Goal: Information Seeking & Learning: Learn about a topic

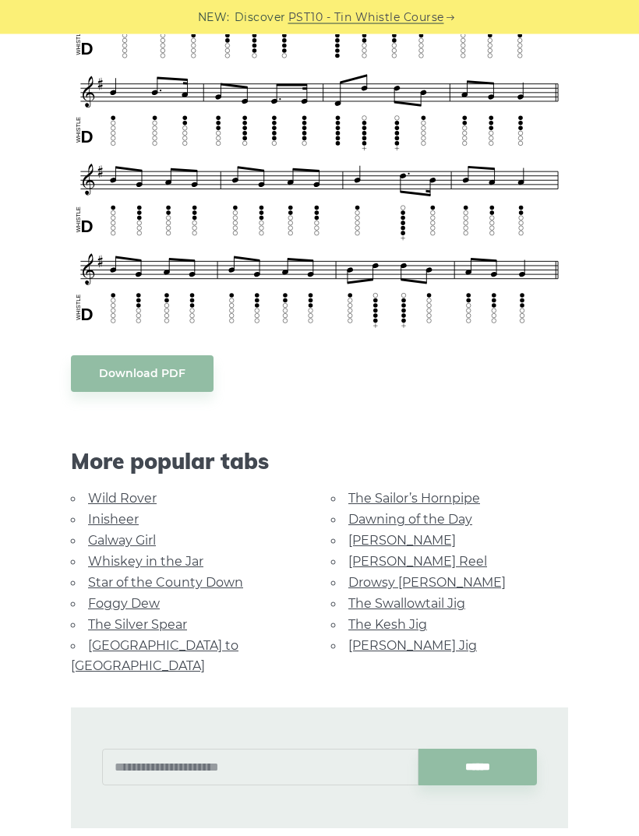
scroll to position [543, 0]
click at [394, 625] on link "The Kesh Jig" at bounding box center [387, 624] width 79 height 15
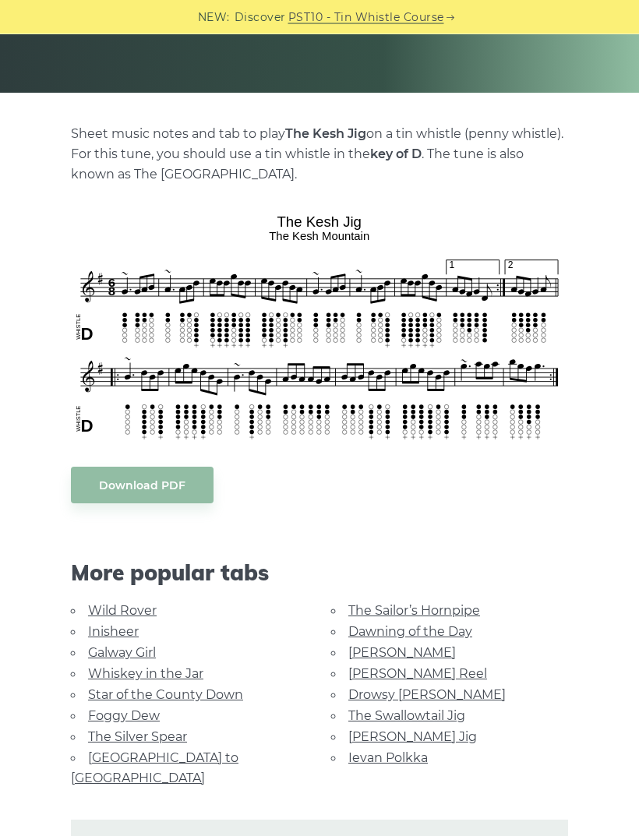
scroll to position [263, 0]
click at [412, 675] on link "[PERSON_NAME] Reel" at bounding box center [417, 674] width 139 height 15
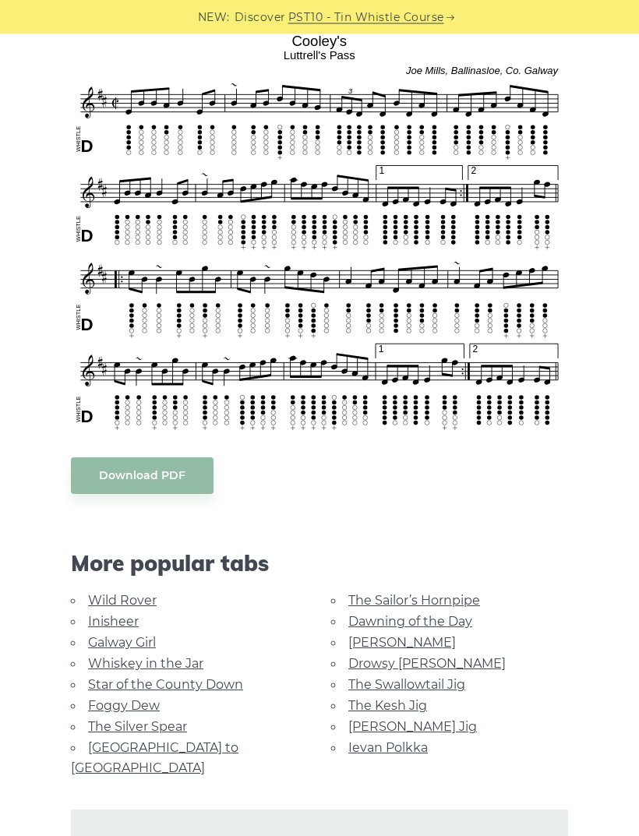
scroll to position [444, 0]
click at [147, 647] on link "Galway Girl" at bounding box center [122, 642] width 68 height 15
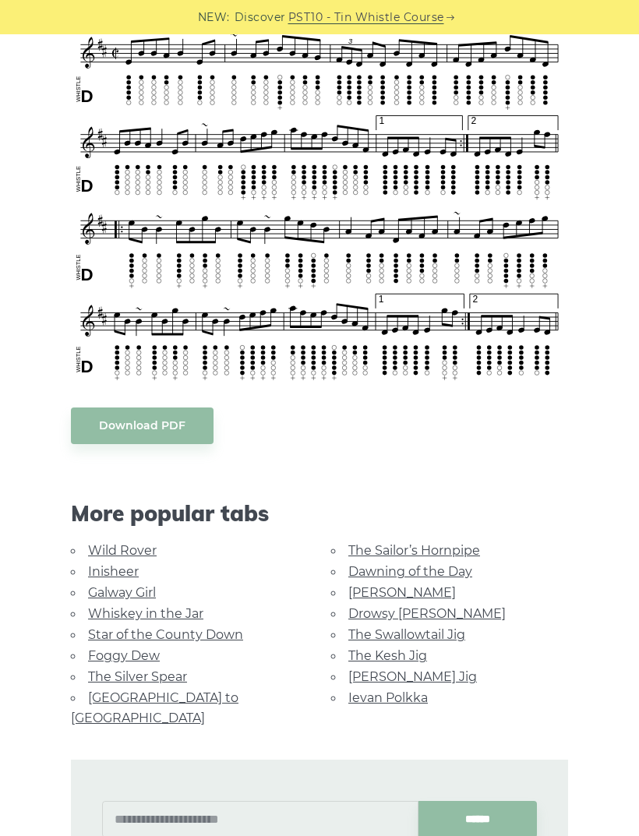
scroll to position [493, 0]
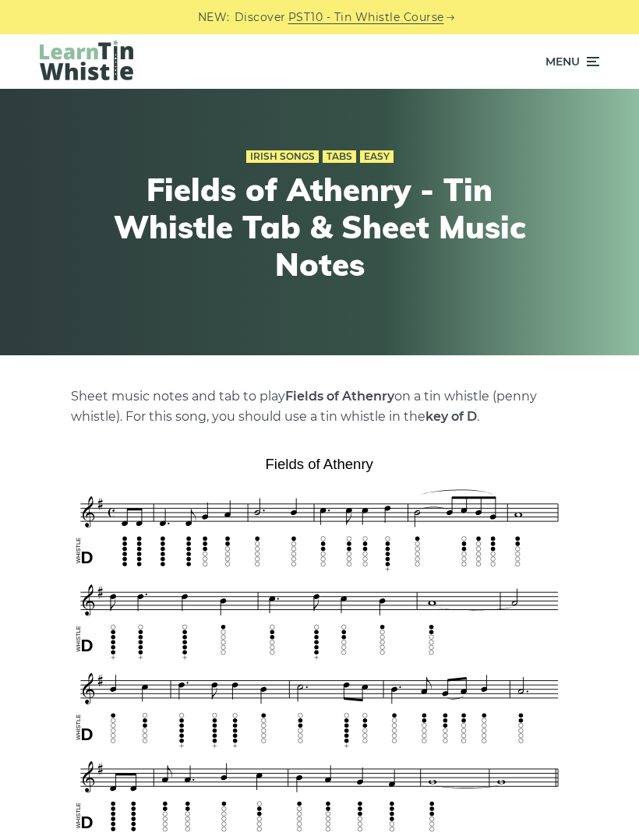
click at [571, 54] on span "Menu" at bounding box center [563, 61] width 34 height 39
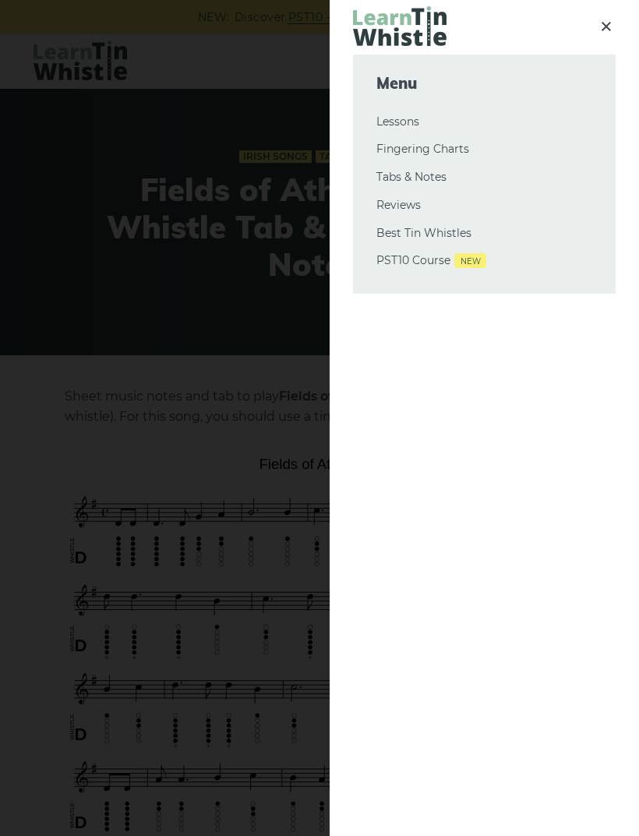
click at [232, 258] on div at bounding box center [319, 418] width 639 height 836
